Goal: Task Accomplishment & Management: Manage account settings

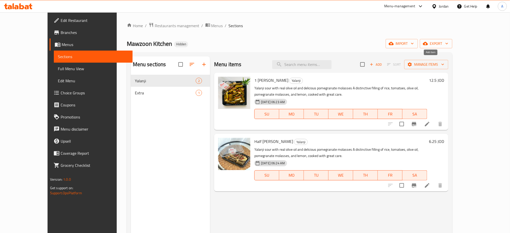
click at [374, 62] on icon "button" at bounding box center [372, 64] width 5 height 5
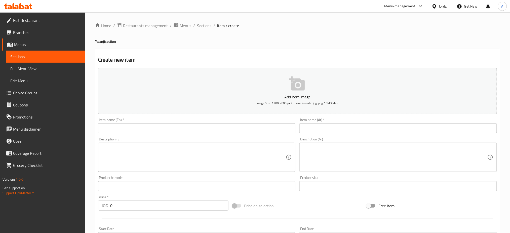
click at [253, 123] on input "text" at bounding box center [197, 128] width 198 height 10
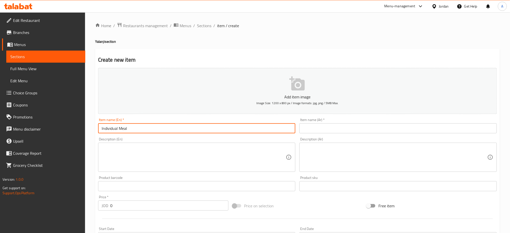
type input "Individual Meal"
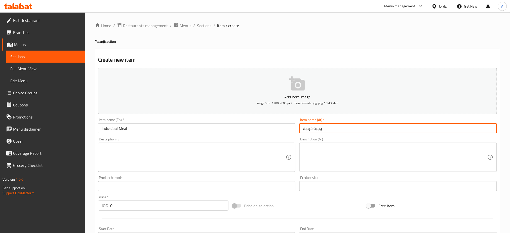
type input "وجبة فردبة"
click at [331, 148] on textarea at bounding box center [395, 158] width 185 height 24
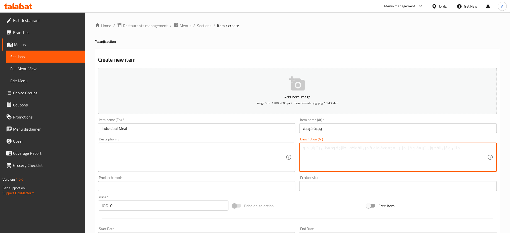
paste textarea "5 - 6 حبات"
type textarea "5 - 6 حبات"
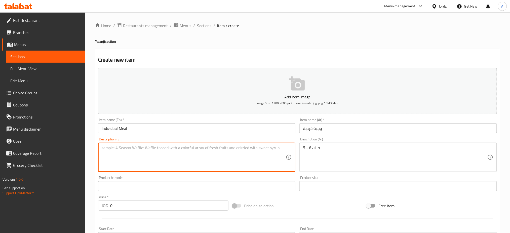
click at [245, 146] on textarea at bounding box center [194, 158] width 185 height 24
type textarea "5-6 Pieces"
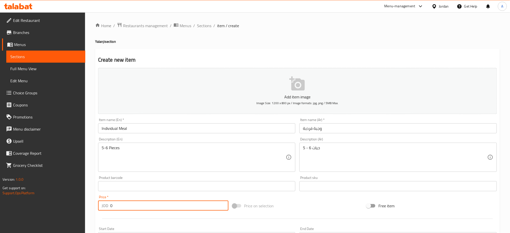
drag, startPoint x: 114, startPoint y: 183, endPoint x: 93, endPoint y: 184, distance: 20.7
click at [95, 184] on div "Create new item Add item image Image Size: 1200 x 800 px / Image formats: jpg, …" at bounding box center [297, 195] width 405 height 293
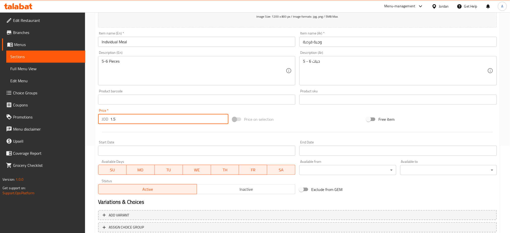
scroll to position [96, 0]
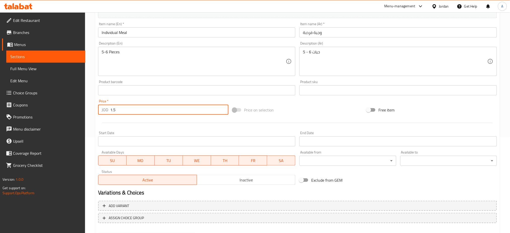
type input "1.5"
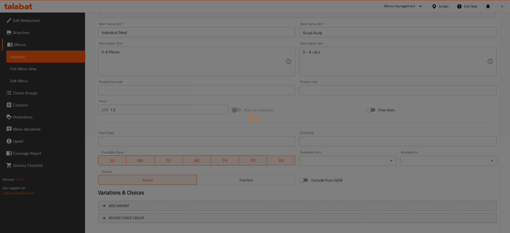
type input "0"
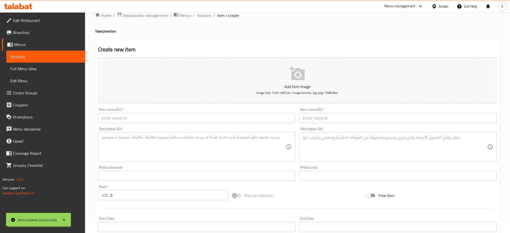
scroll to position [0, 0]
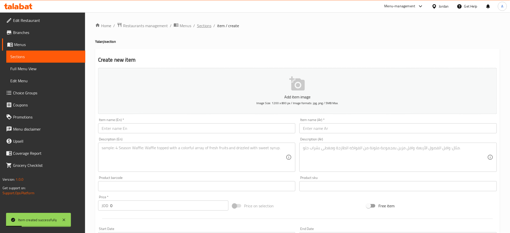
click at [197, 27] on span "Sections" at bounding box center [204, 26] width 14 height 6
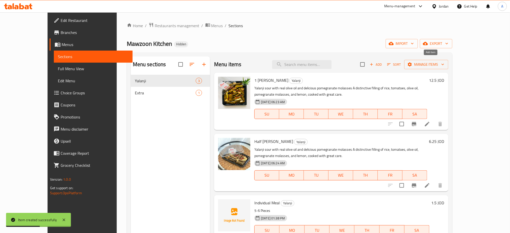
click at [383, 62] on span "Add" at bounding box center [376, 65] width 14 height 6
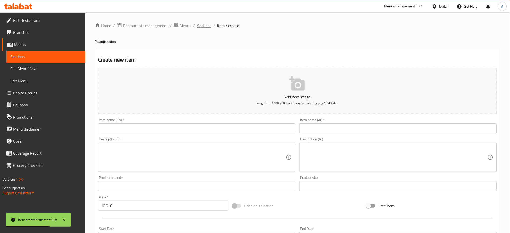
click at [197, 28] on span "Sections" at bounding box center [204, 26] width 14 height 6
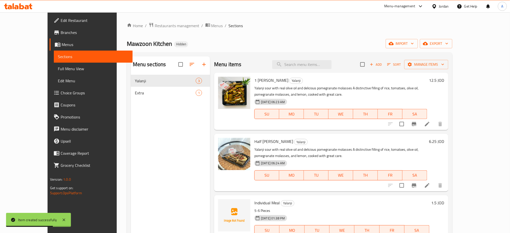
click at [403, 61] on button "Sort" at bounding box center [394, 65] width 16 height 8
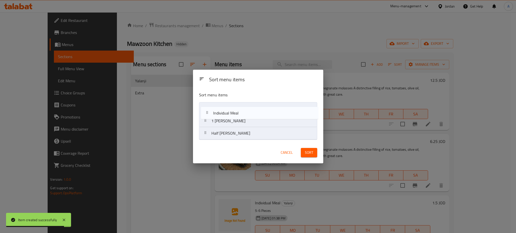
drag, startPoint x: 256, startPoint y: 132, endPoint x: 257, endPoint y: 111, distance: 21.2
click at [257, 111] on nav "1 [PERSON_NAME] Half [PERSON_NAME] Individual Meal" at bounding box center [258, 121] width 118 height 38
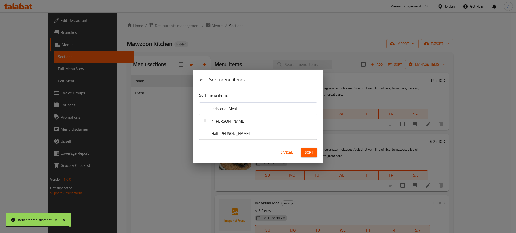
click at [306, 158] on div "Sort" at bounding box center [309, 152] width 22 height 15
click at [309, 157] on div "Sort" at bounding box center [309, 152] width 22 height 15
click at [313, 154] on span "Sort" at bounding box center [309, 153] width 8 height 6
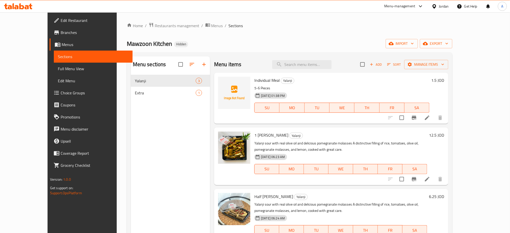
drag, startPoint x: 406, startPoint y: 75, endPoint x: 405, endPoint y: 85, distance: 9.9
click at [405, 77] on h6 "Individual [PERSON_NAME]" at bounding box center [342, 80] width 175 height 7
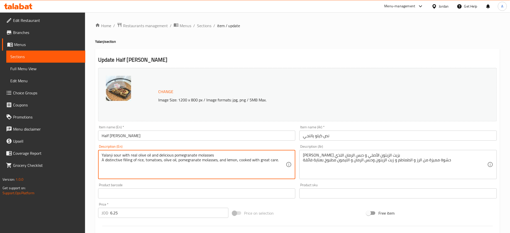
click at [185, 131] on input "Half [PERSON_NAME]" at bounding box center [197, 136] width 198 height 10
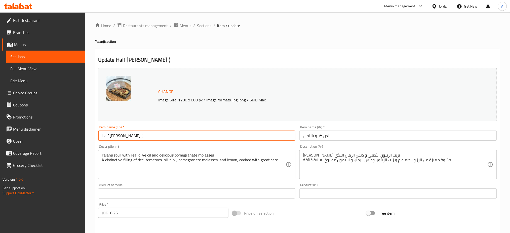
paste input "50 - 55 حبة"
drag, startPoint x: 138, startPoint y: 127, endPoint x: 134, endPoint y: 128, distance: 4.1
click at [134, 131] on input "Half [PERSON_NAME] ( 50 - 55 حبة )" at bounding box center [197, 136] width 198 height 10
drag, startPoint x: 143, startPoint y: 128, endPoint x: 121, endPoint y: 128, distance: 21.4
click at [121, 131] on input "Half [PERSON_NAME] ( 50 - 55 Pcs )" at bounding box center [197, 136] width 198 height 10
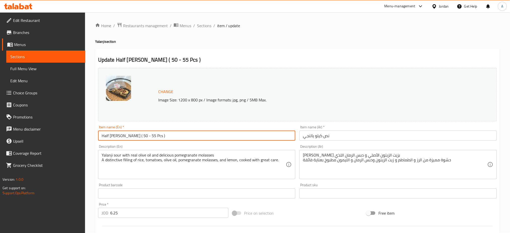
click at [165, 131] on input "Half [PERSON_NAME] ( 50 - 55 Pcs )" at bounding box center [197, 136] width 198 height 10
type input "Half [PERSON_NAME] ( 50 - 55 Pcs )"
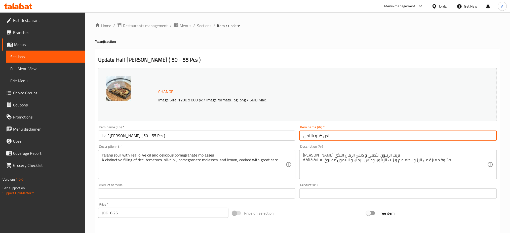
click at [353, 131] on input "نص كيلو يالنجي" at bounding box center [399, 136] width 198 height 10
paste input "50 - 55 حبة"
click at [318, 131] on input "نص كيلو يالنجي 50 - 55 حبة" at bounding box center [399, 136] width 198 height 10
click at [320, 131] on input "نص كيلو يالنجي 50 - 55 حبة" at bounding box center [399, 136] width 198 height 10
click at [319, 131] on input "نص كيلو يالنجي 50 - 55 حبة" at bounding box center [399, 136] width 198 height 10
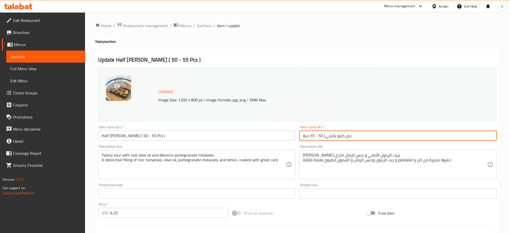
click at [309, 131] on input "نص كيلو يالنجي( 50 - 55 حبة" at bounding box center [399, 136] width 198 height 10
click at [321, 131] on input "نص كيلو يالنجي( 50 - 55 حبة)" at bounding box center [399, 136] width 198 height 10
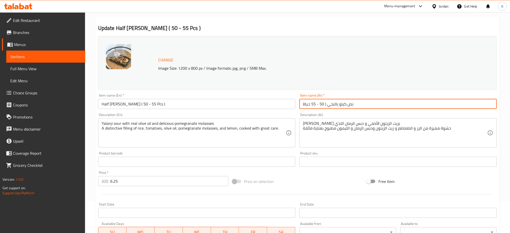
scroll to position [108, 0]
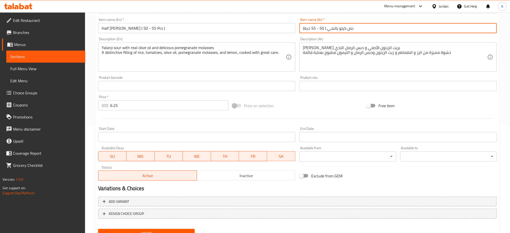
type input "نص كيلو يالنجي ( 50 - 55 حبة)"
click at [173, 231] on span "Update" at bounding box center [146, 234] width 89 height 6
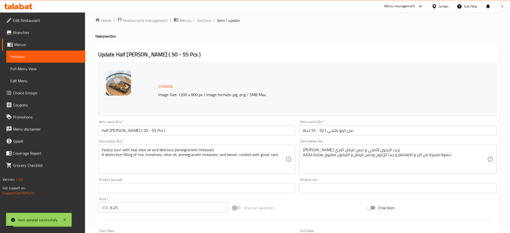
scroll to position [0, 0]
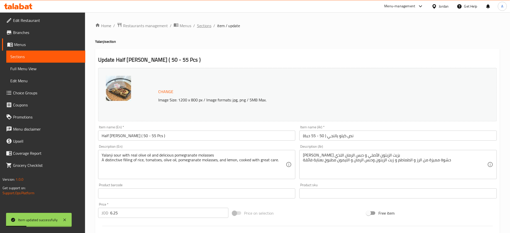
click at [197, 26] on span "Sections" at bounding box center [204, 26] width 14 height 6
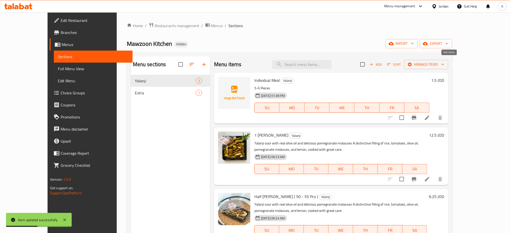
click at [401, 62] on span "Sort" at bounding box center [395, 65] width 14 height 6
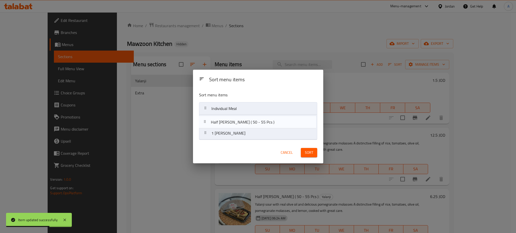
drag, startPoint x: 245, startPoint y: 137, endPoint x: 245, endPoint y: 123, distance: 14.1
click at [245, 123] on nav "Individual Meal 1 [PERSON_NAME] Half [PERSON_NAME] ( 50 - 55 Pcs )" at bounding box center [258, 121] width 118 height 38
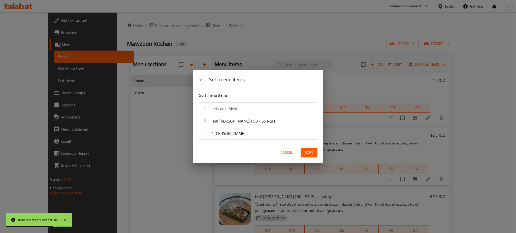
click at [306, 152] on span "Sort" at bounding box center [309, 153] width 8 height 6
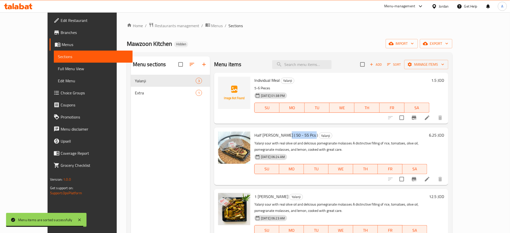
drag, startPoint x: 280, startPoint y: 124, endPoint x: 262, endPoint y: 126, distance: 18.3
click at [262, 132] on h6 "Half [PERSON_NAME] ( 50 - 55 Pcs ) Yalanji" at bounding box center [341, 135] width 173 height 7
copy span "( 50 - 55 Pcs )"
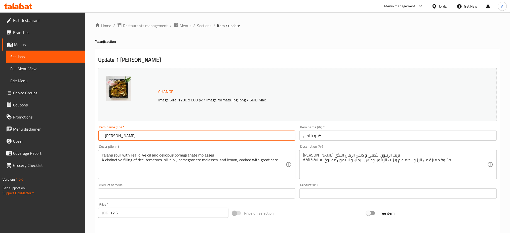
click at [188, 131] on input "1 [PERSON_NAME]" at bounding box center [197, 136] width 198 height 10
paste input "( 50 - 55 Pcs )"
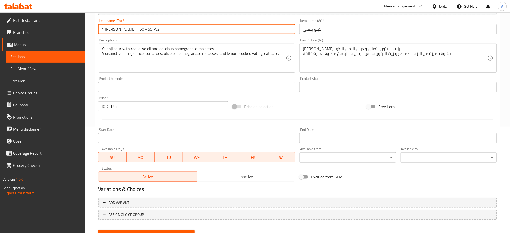
scroll to position [108, 0]
type input "1 [PERSON_NAME] ( 50 - 55 Pcs )"
click at [155, 231] on span "Update" at bounding box center [146, 234] width 89 height 6
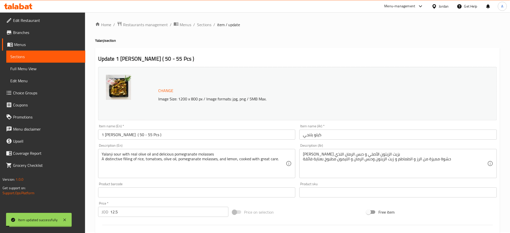
scroll to position [0, 0]
click at [197, 27] on span "Sections" at bounding box center [204, 26] width 14 height 6
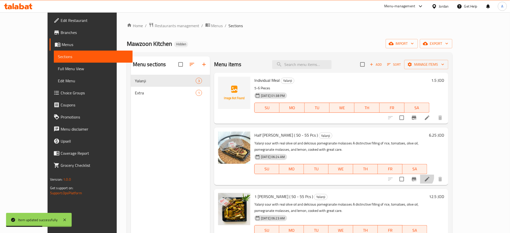
click at [435, 175] on li at bounding box center [428, 179] width 14 height 9
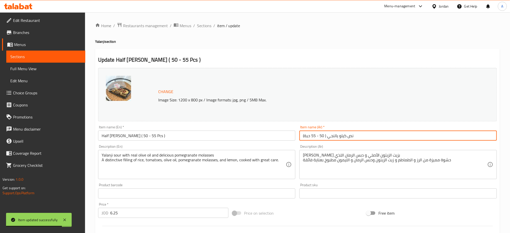
drag, startPoint x: 320, startPoint y: 129, endPoint x: 296, endPoint y: 129, distance: 23.7
click at [296, 129] on div "Change Image Size: 1200 x 800 px / Image formats: jpg, png / 5MB Max. Item name…" at bounding box center [297, 178] width 403 height 224
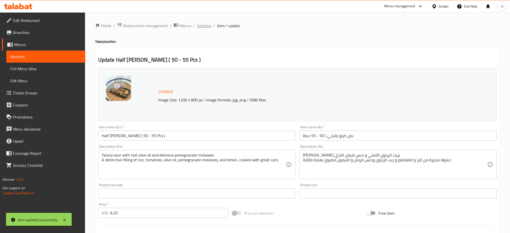
click at [197, 25] on span "Sections" at bounding box center [204, 26] width 14 height 6
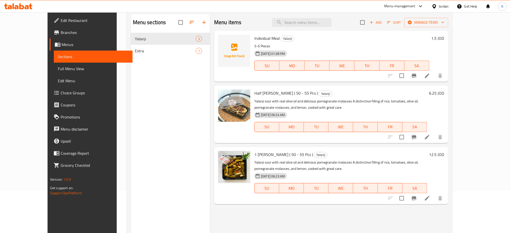
scroll to position [69, 0]
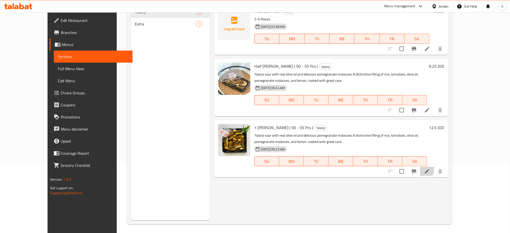
click at [435, 167] on li at bounding box center [428, 171] width 14 height 9
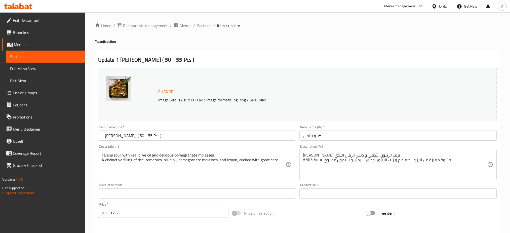
click at [327, 131] on input "كيلو يلنجي" at bounding box center [399, 136] width 198 height 10
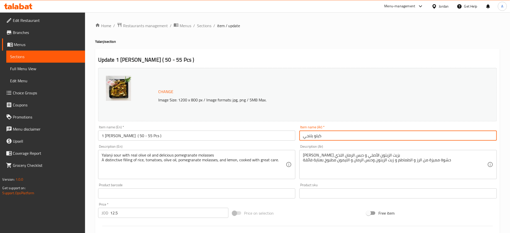
paste input "( 50 - 55 حبة)"
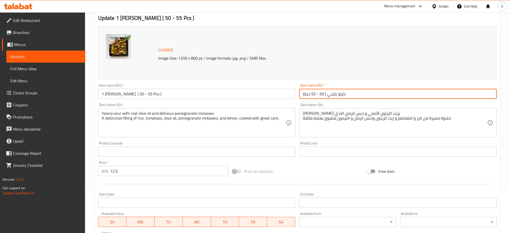
scroll to position [101, 0]
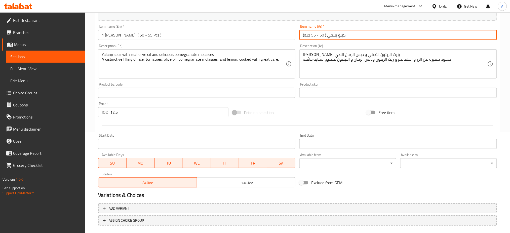
type input "كيلو يلنجي ( 50 - 55 حبة)"
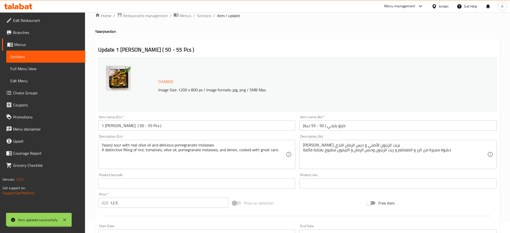
scroll to position [0, 0]
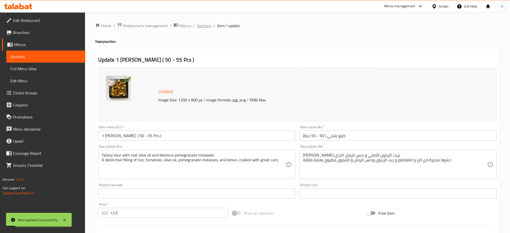
click at [197, 24] on span "Sections" at bounding box center [204, 26] width 14 height 6
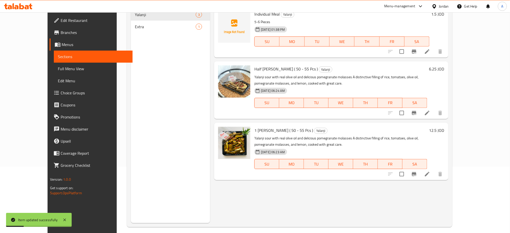
scroll to position [69, 0]
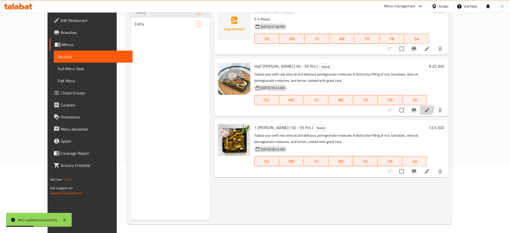
click at [435, 106] on li at bounding box center [428, 110] width 14 height 9
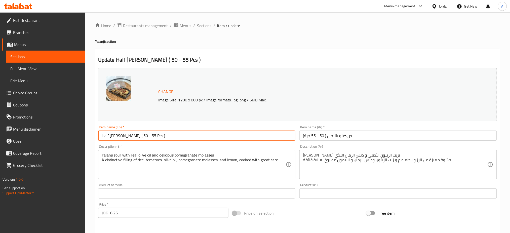
drag, startPoint x: 126, startPoint y: 129, endPoint x: 123, endPoint y: 129, distance: 3.5
click at [123, 131] on input "Half [PERSON_NAME] ( 50 - 55 Pcs )" at bounding box center [197, 136] width 198 height 10
drag, startPoint x: 128, startPoint y: 129, endPoint x: 131, endPoint y: 129, distance: 3.3
click at [131, 131] on input "Half [PERSON_NAME] (25 - 55 Pcs )" at bounding box center [197, 136] width 198 height 10
drag, startPoint x: 131, startPoint y: 129, endPoint x: 123, endPoint y: 129, distance: 8.6
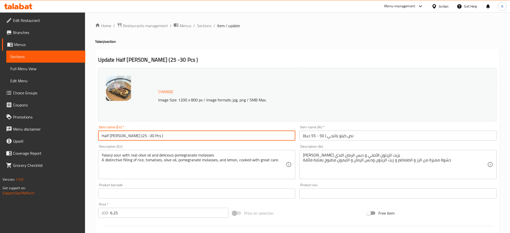
click at [123, 131] on input "Half [PERSON_NAME] (25 -30 Pcs )" at bounding box center [197, 136] width 198 height 10
type input "Half [PERSON_NAME] (25 -30 Pcs )"
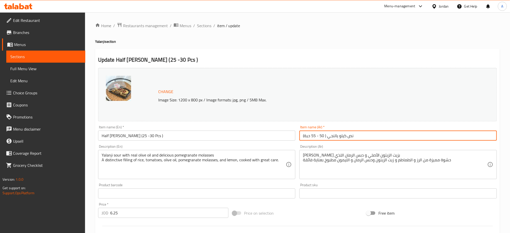
drag, startPoint x: 319, startPoint y: 130, endPoint x: 312, endPoint y: 130, distance: 7.1
click at [312, 131] on input "نص كيلو يالنجي ( 50 - 55 حبة)" at bounding box center [399, 136] width 198 height 10
drag, startPoint x: 309, startPoint y: 128, endPoint x: 316, endPoint y: 127, distance: 6.1
click at [316, 131] on input "نص كيلو يالنجي ( 50 - 55 حبة)" at bounding box center [399, 136] width 198 height 10
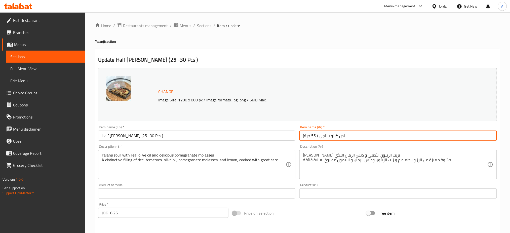
drag, startPoint x: 309, startPoint y: 128, endPoint x: 313, endPoint y: 128, distance: 3.3
click at [313, 131] on input "نص كيلو يالنجي ( 55 حبة)" at bounding box center [399, 136] width 198 height 10
paste input "25 -30"
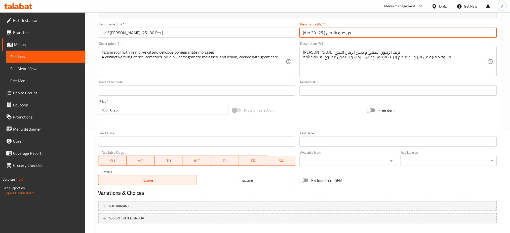
scroll to position [108, 0]
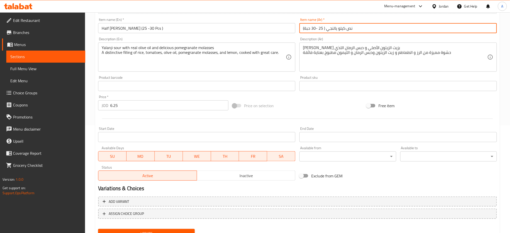
type input "نص كيلو يالنجي ( 25 -30 حبة)"
click at [170, 231] on span "Update" at bounding box center [146, 234] width 89 height 6
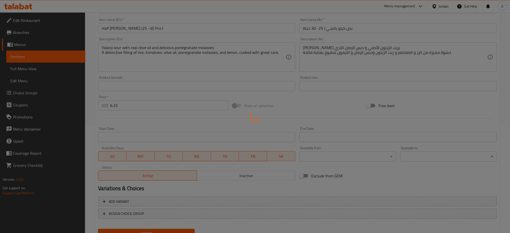
scroll to position [0, 0]
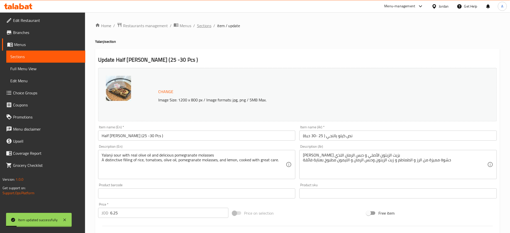
click at [197, 27] on span "Sections" at bounding box center [204, 26] width 14 height 6
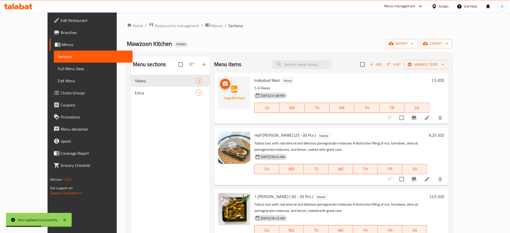
click at [223, 81] on icon "upload picture" at bounding box center [225, 83] width 5 height 5
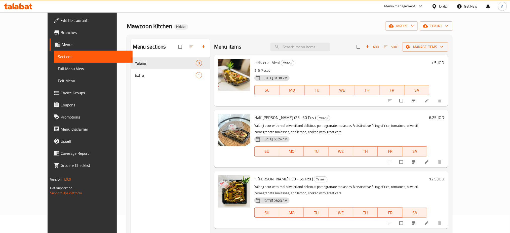
scroll to position [33, 0]
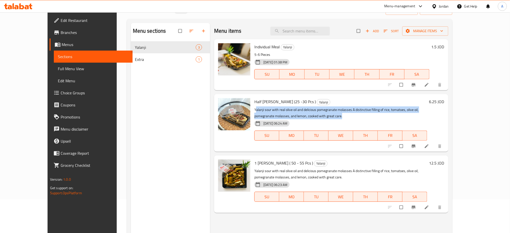
drag, startPoint x: 244, startPoint y: 98, endPoint x: 433, endPoint y: 98, distance: 189.1
click at [428, 107] on p "Yalanji sour with real olive oil and delicious pomegranate molasses A distincti…" at bounding box center [341, 113] width 173 height 13
drag, startPoint x: 436, startPoint y: 98, endPoint x: 243, endPoint y: 98, distance: 192.6
click at [255, 107] on p "Yalanji sour with real olive oil and delicious pomegranate molasses A distincti…" at bounding box center [341, 113] width 173 height 13
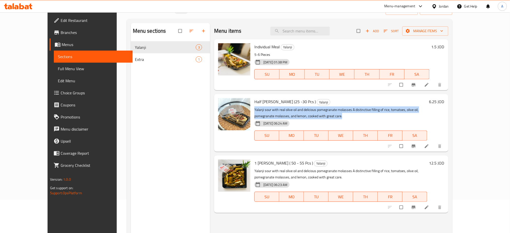
copy p "Yalanji sour with real olive oil and delicious pomegranate molasses A distincti…"
click at [430, 82] on icon at bounding box center [427, 84] width 5 height 5
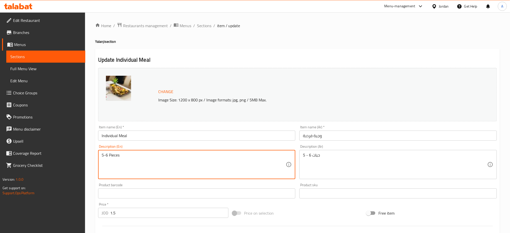
paste textarea "Yalanji sour with real olive oil and delicious pomegranate molasses A distincti…"
drag, startPoint x: 110, startPoint y: 147, endPoint x: 97, endPoint y: 147, distance: 12.1
click at [97, 147] on div "Description (En) 5-6 Pieces Yalanji sour with real olive oil and delicious pome…" at bounding box center [197, 162] width 202 height 39
click at [109, 153] on textarea "5-6 Pieces Yalanji sour with real olive oil and delicious pomegranate molasses …" at bounding box center [194, 165] width 185 height 24
drag, startPoint x: 121, startPoint y: 145, endPoint x: 94, endPoint y: 141, distance: 27.5
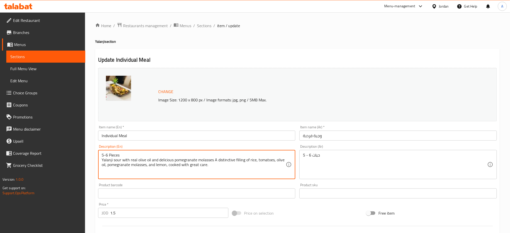
click at [94, 141] on div "Home / Restaurants management / Menus / Sections / item / update Yalanji sectio…" at bounding box center [297, 187] width 425 height 351
type textarea "5-6 Pieces Yalanji sour with real olive oil and delicious pomegranate molasses …"
click at [197, 131] on input "Individual Meal" at bounding box center [197, 136] width 198 height 10
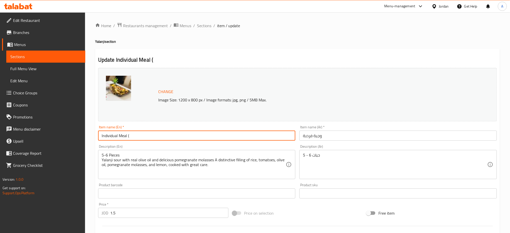
paste input "5-6 Pieces"
type input "Individual Meal ( 5-6 Pcs )"
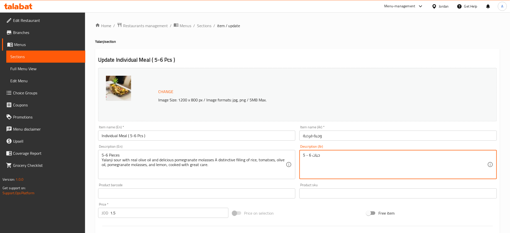
drag, startPoint x: 318, startPoint y: 148, endPoint x: 300, endPoint y: 145, distance: 17.4
click at [301, 131] on input "وجبة فردبة" at bounding box center [399, 136] width 198 height 10
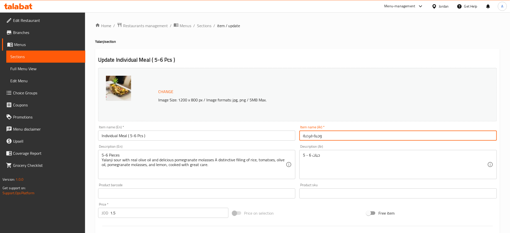
type input "وجبة فردبة"
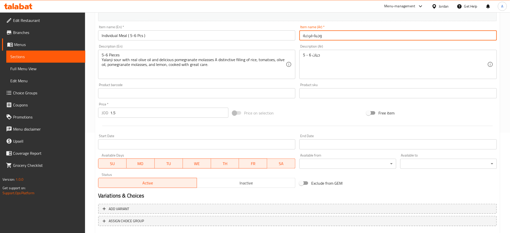
scroll to position [101, 0]
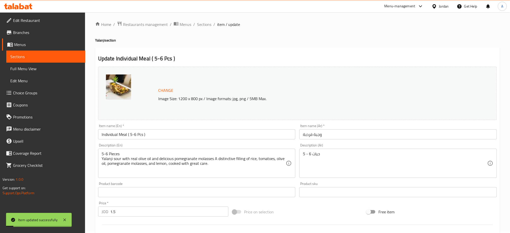
scroll to position [0, 0]
click at [197, 27] on span "Sections" at bounding box center [204, 26] width 14 height 6
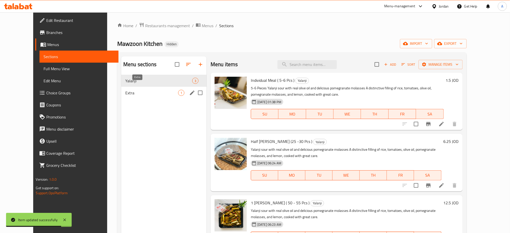
click at [125, 90] on span "Extra" at bounding box center [151, 93] width 53 height 6
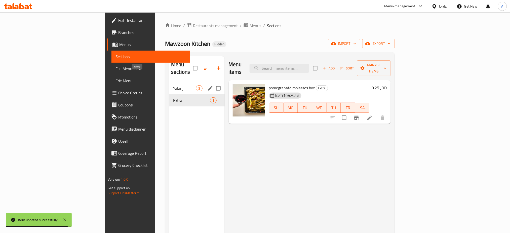
click at [173, 85] on span "Yalanji" at bounding box center [184, 88] width 23 height 6
